Goal: Understand process/instructions

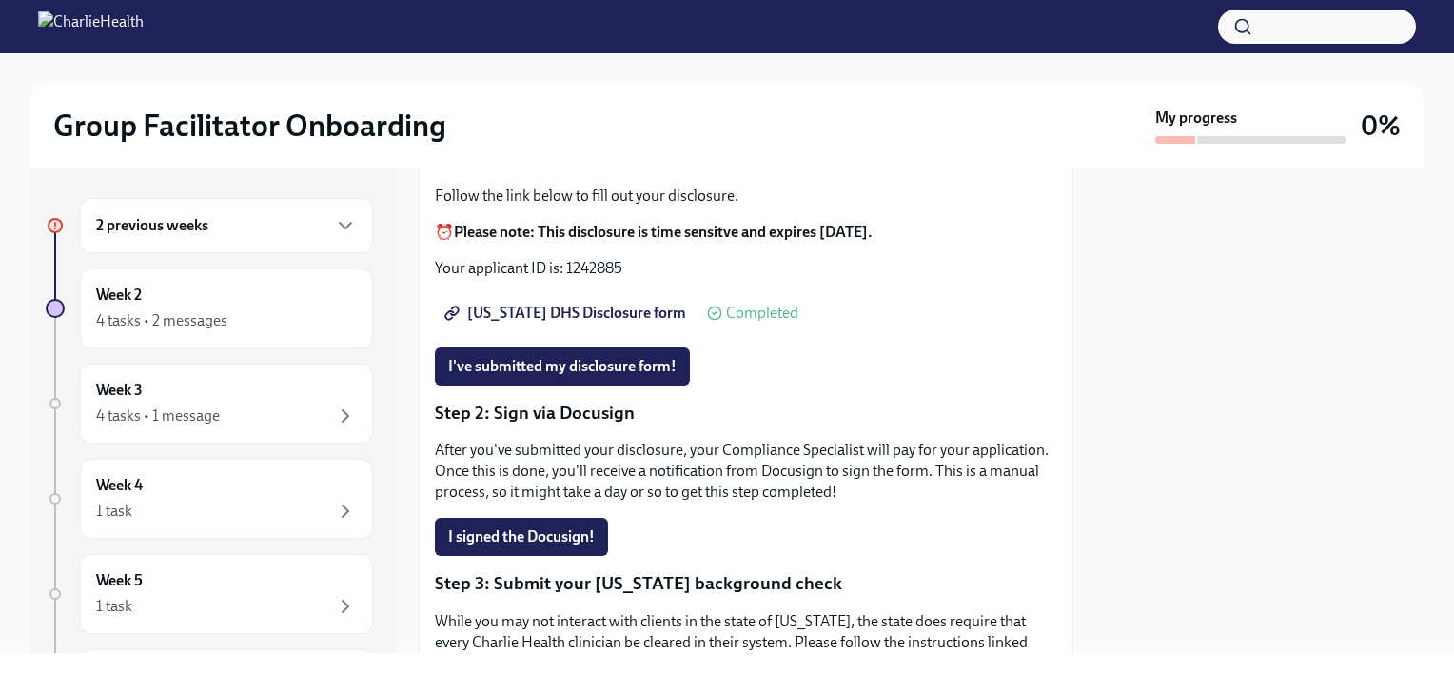
scroll to position [216, 0]
drag, startPoint x: 563, startPoint y: 282, endPoint x: 620, endPoint y: 289, distance: 56.7
click at [620, 278] on p "Your applicant ID is: 1242885" at bounding box center [746, 267] width 622 height 21
drag, startPoint x: 620, startPoint y: 289, endPoint x: 738, endPoint y: 284, distance: 118.2
click at [738, 278] on p "Your applicant ID is: 1242885" at bounding box center [746, 267] width 622 height 21
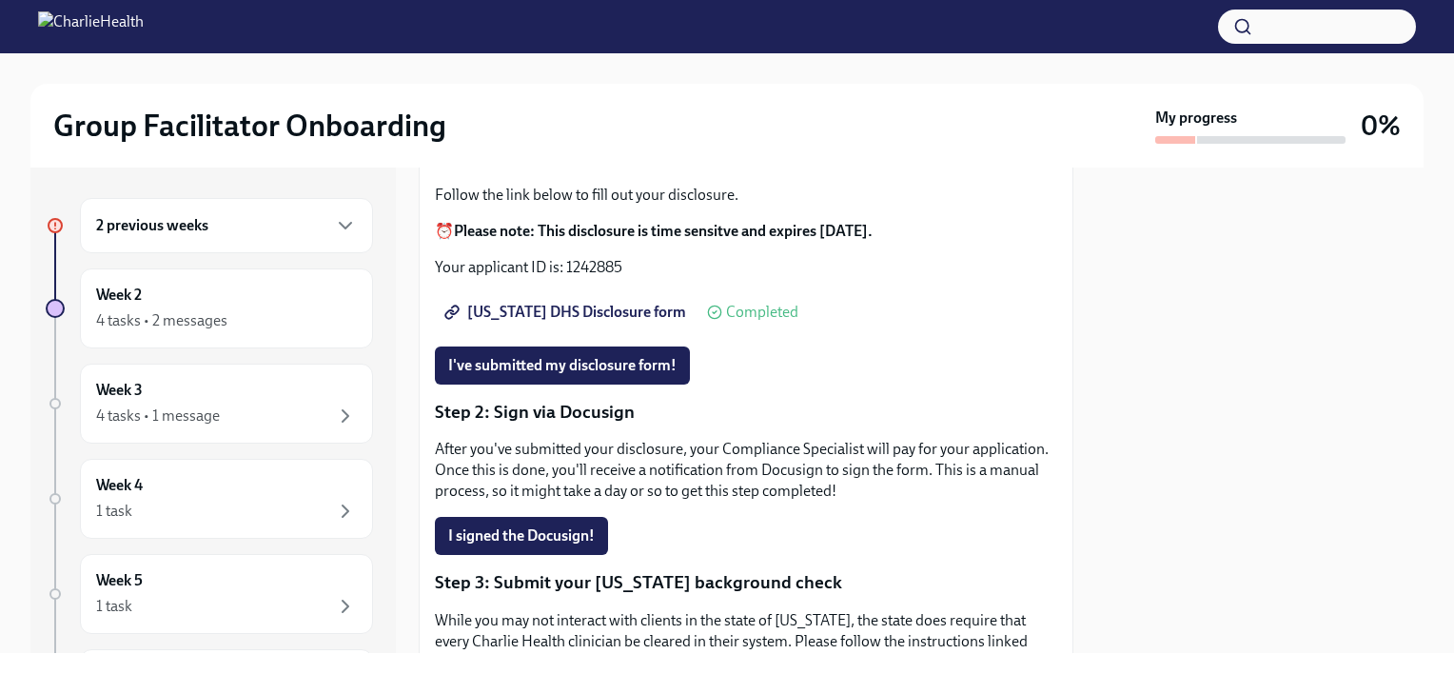
click at [655, 240] on strong "Please note: This disclosure is time sensitve and expires [DATE]." at bounding box center [663, 231] width 419 height 18
drag, startPoint x: 567, startPoint y: 277, endPoint x: 622, endPoint y: 277, distance: 54.3
click at [622, 277] on p "Your applicant ID is: 1242885" at bounding box center [746, 267] width 622 height 21
copy p "1242885"
click at [559, 321] on span "[US_STATE] DHS Disclosure form" at bounding box center [567, 312] width 238 height 19
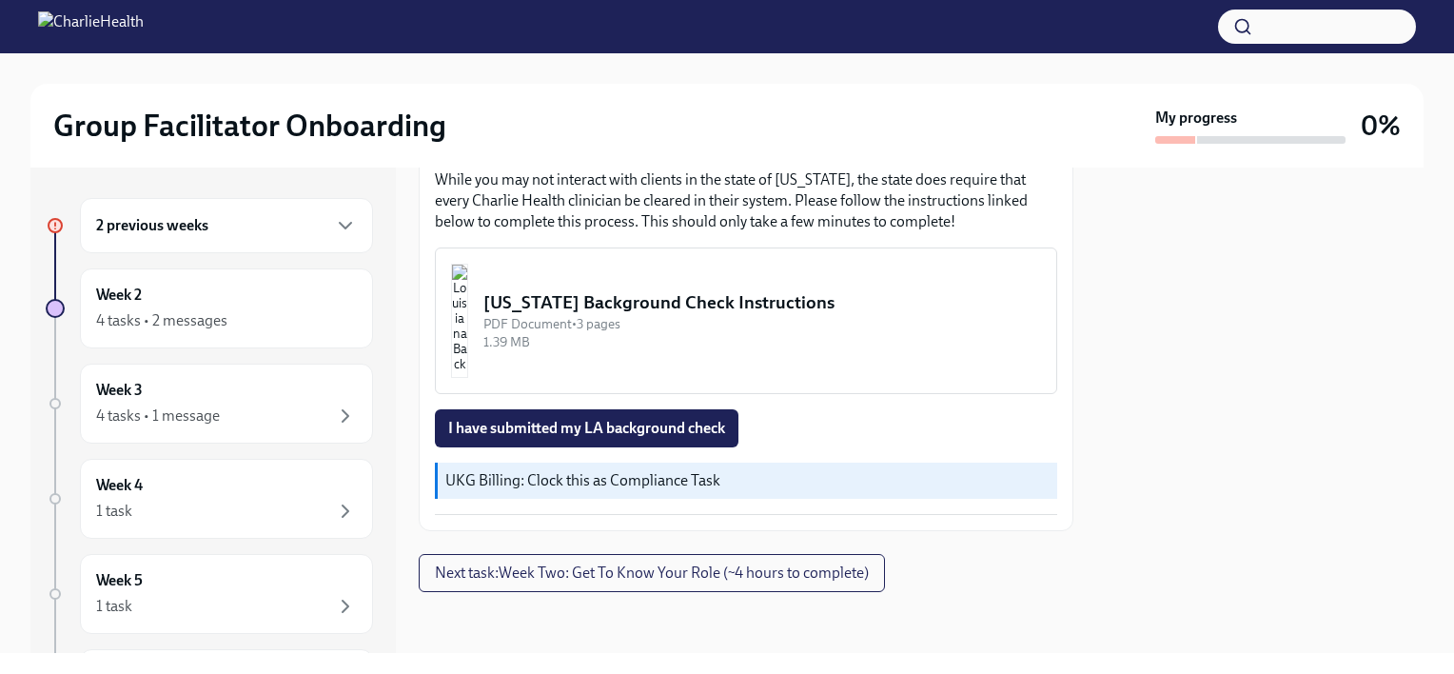
scroll to position [670, 0]
click at [640, 310] on div "[US_STATE] Background Check Instructions" at bounding box center [763, 302] width 558 height 25
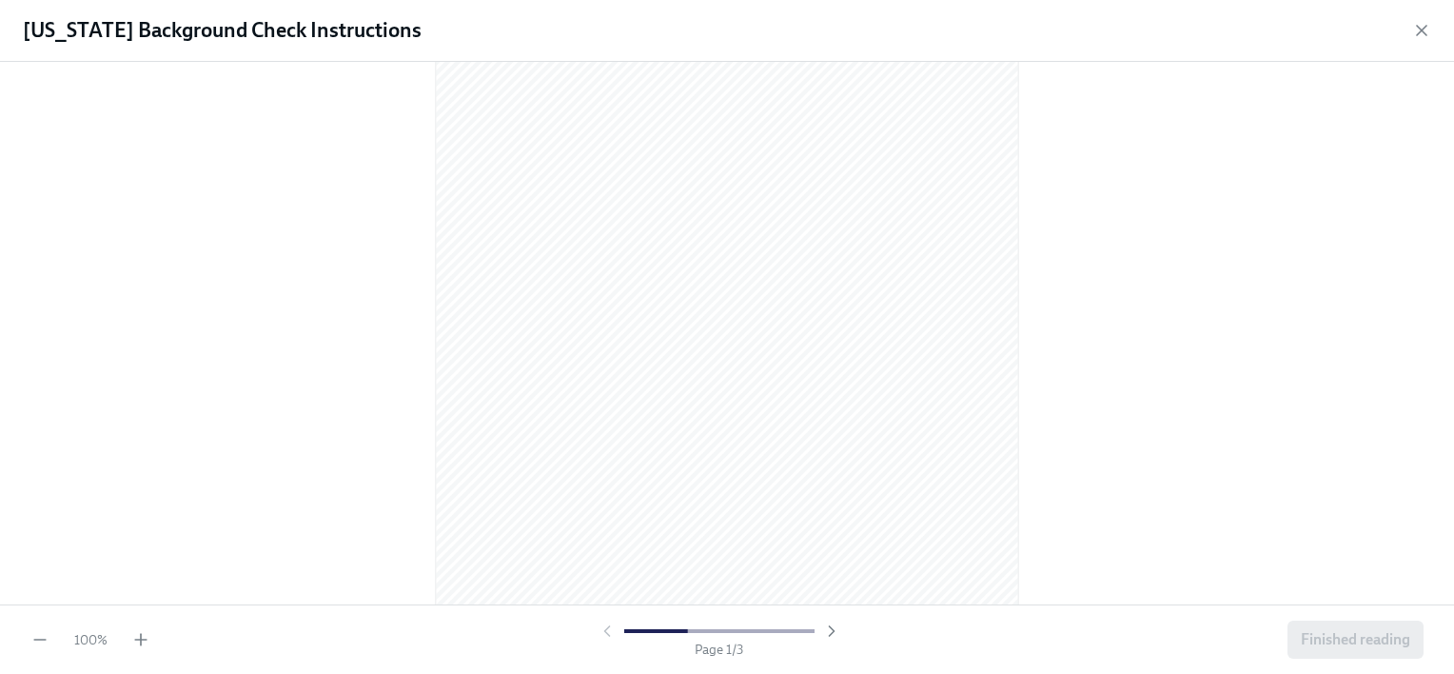
scroll to position [0, 0]
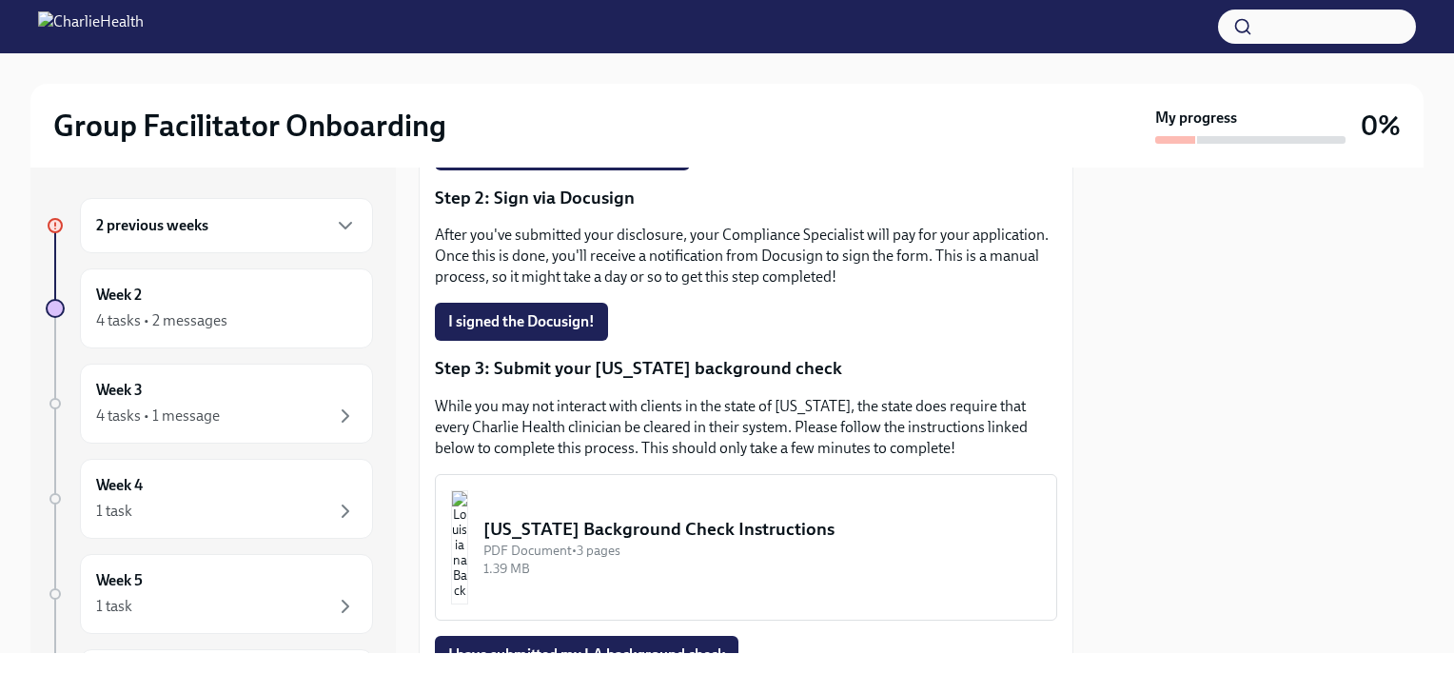
scroll to position [670, 0]
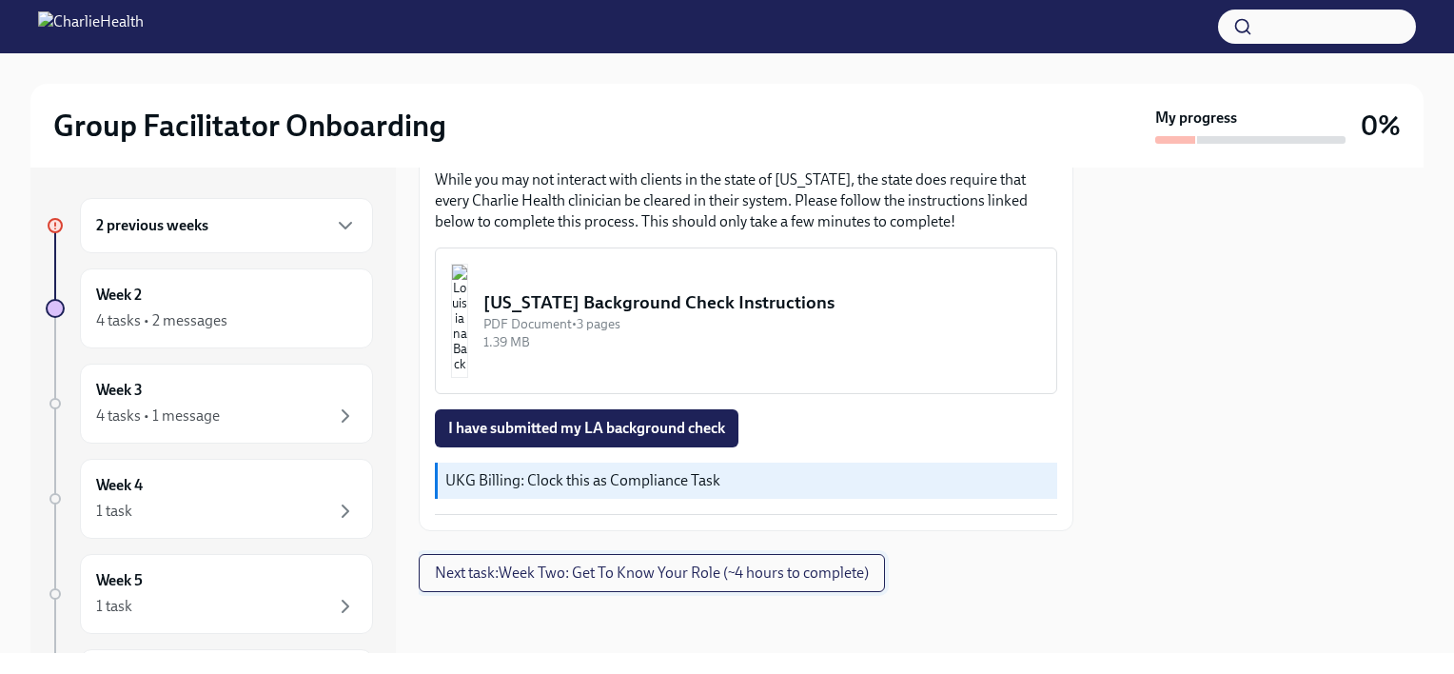
click at [608, 570] on span "Next task : Week Two: Get To Know Your Role (~4 hours to complete)" at bounding box center [652, 572] width 434 height 19
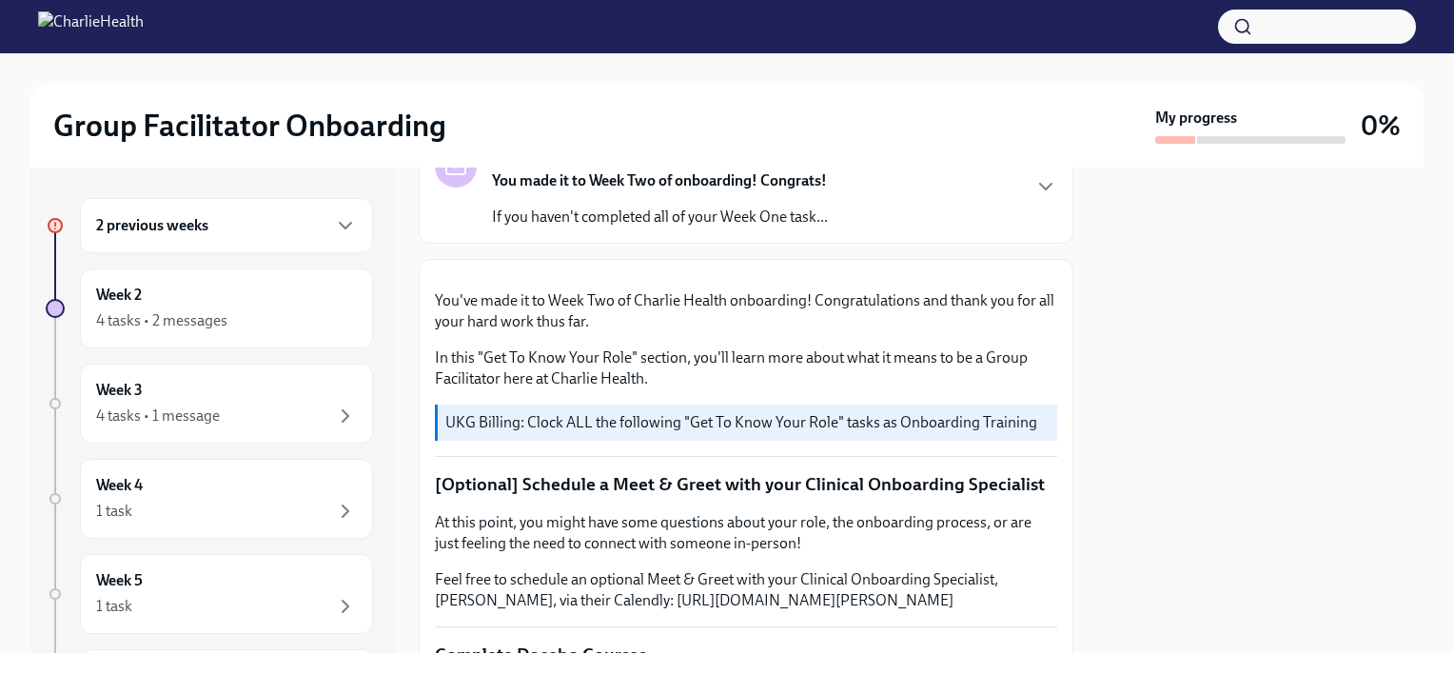
scroll to position [158, 0]
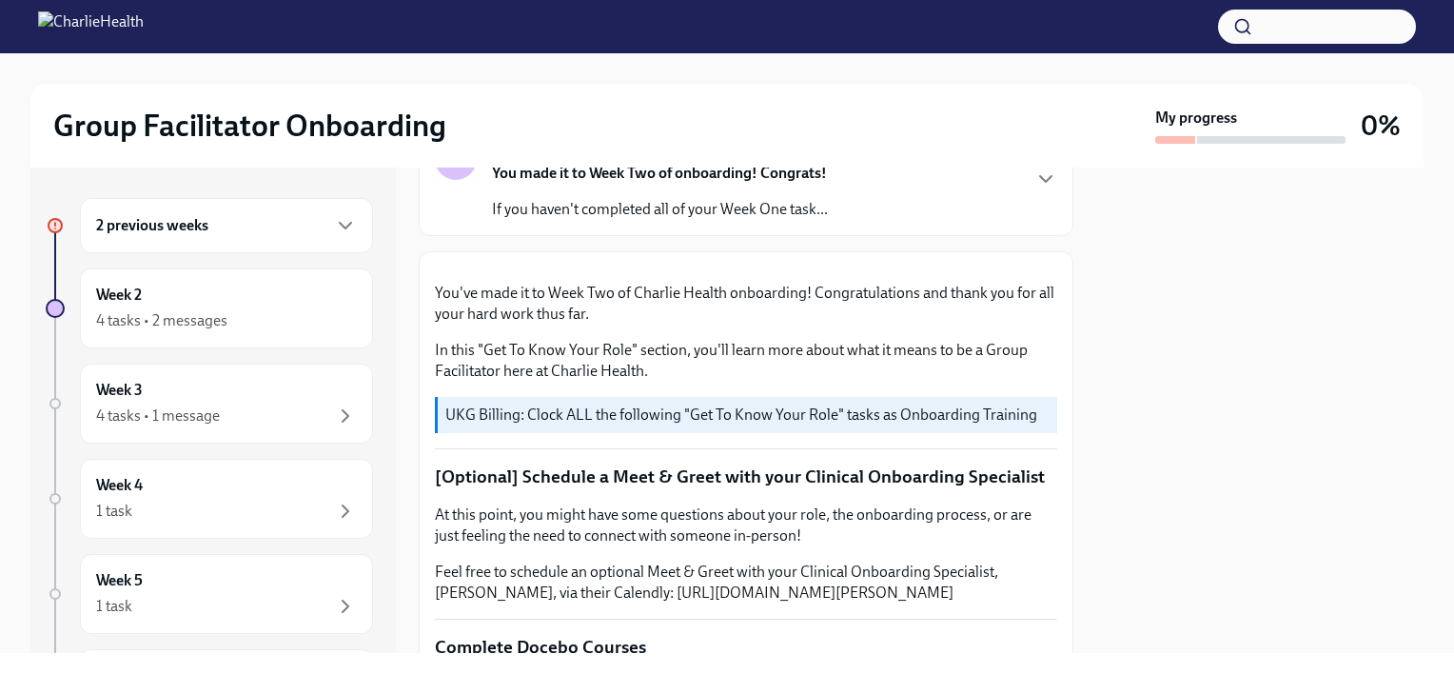
click at [1001, 217] on div "Happy Week Two! You made it to Week Two of onboarding! Congrats! If you haven't…" at bounding box center [746, 179] width 622 height 82
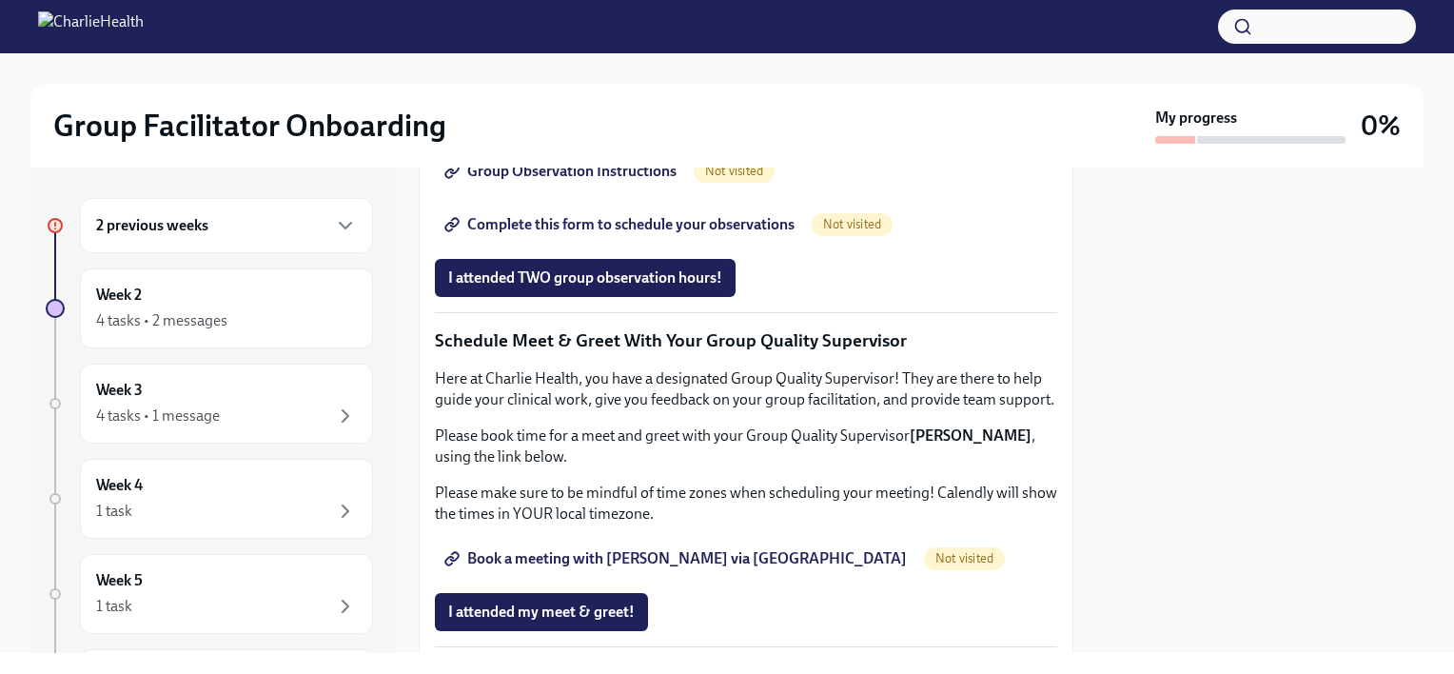
scroll to position [1689, 0]
